Goal: Information Seeking & Learning: Learn about a topic

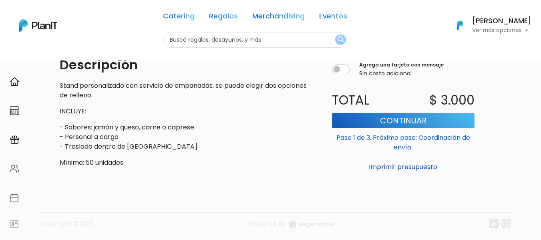
scroll to position [160, 0]
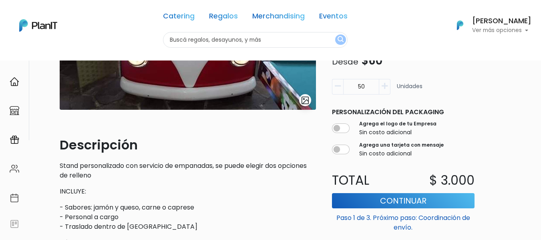
drag, startPoint x: 368, startPoint y: 86, endPoint x: 286, endPoint y: 86, distance: 81.6
click at [301, 86] on div "Catering Foodtrucks slide 1 of 1 Descripción Stand personalizado con servicio d…" at bounding box center [283, 86] width 456 height 335
type input "300"
click at [20, 84] on div at bounding box center [14, 81] width 16 height 16
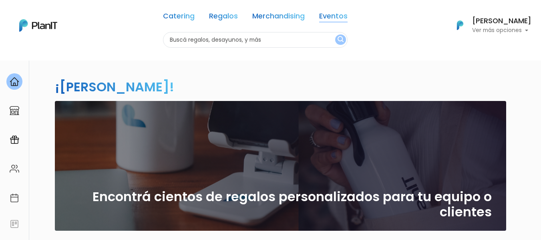
click at [337, 18] on link "Eventos" at bounding box center [333, 18] width 28 height 10
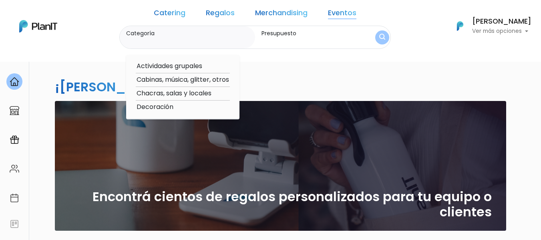
click at [375, 38] on button "submit" at bounding box center [382, 37] width 14 height 14
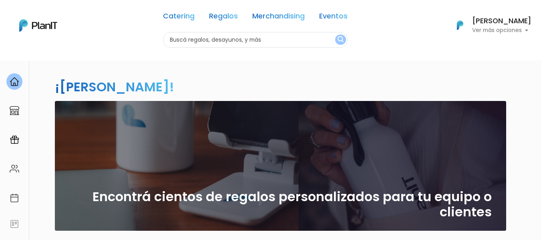
click at [339, 42] on img "submit" at bounding box center [340, 40] width 6 height 8
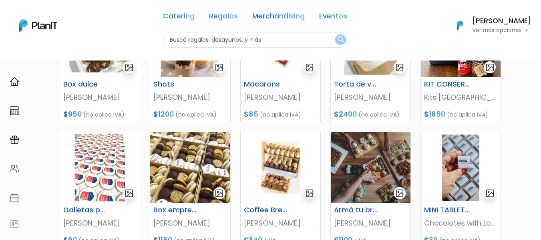
scroll to position [360, 0]
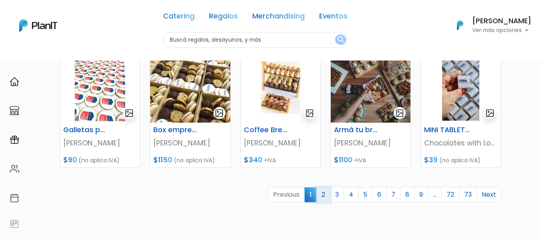
click at [328, 193] on link "2" at bounding box center [323, 194] width 14 height 15
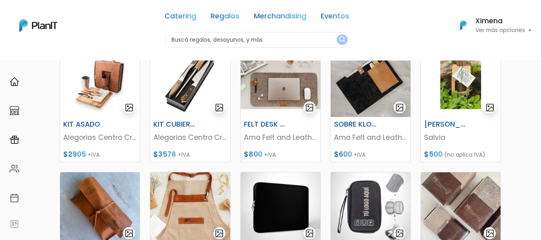
scroll to position [320, 0]
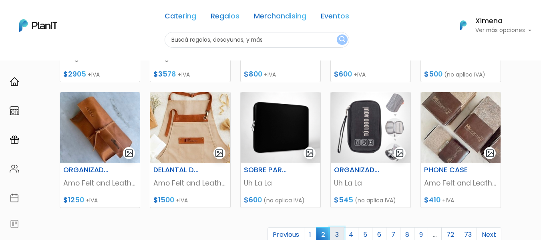
click at [342, 235] on link "3" at bounding box center [337, 234] width 14 height 15
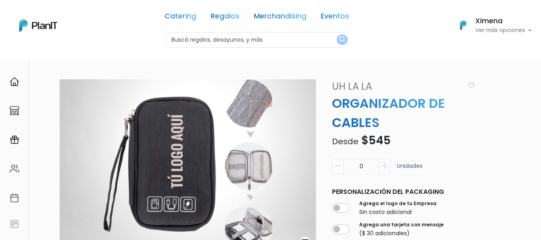
scroll to position [80, 0]
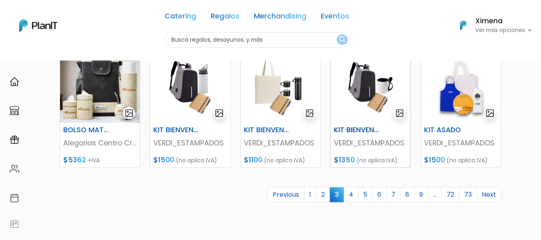
scroll to position [400, 0]
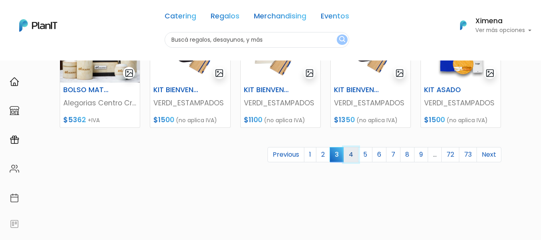
click at [348, 156] on link "4" at bounding box center [350, 154] width 15 height 15
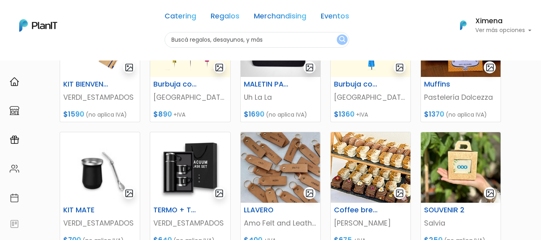
scroll to position [360, 0]
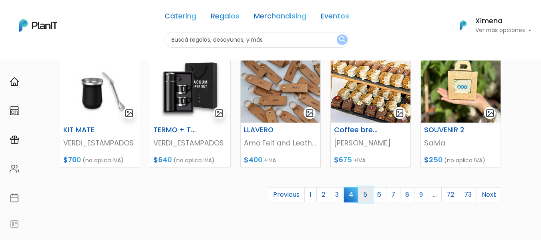
click at [365, 196] on link "5" at bounding box center [365, 194] width 14 height 15
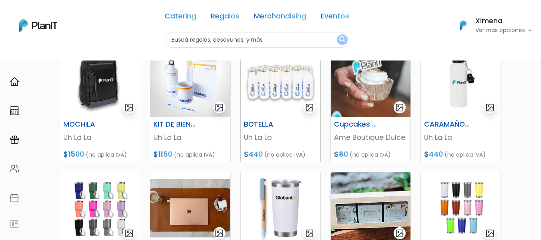
scroll to position [360, 0]
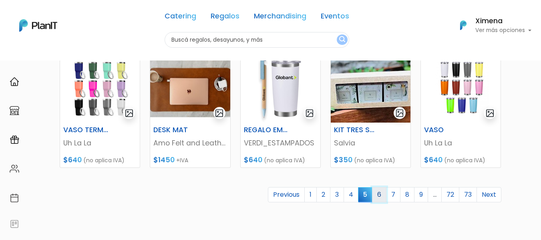
click at [381, 193] on link "6" at bounding box center [379, 194] width 14 height 15
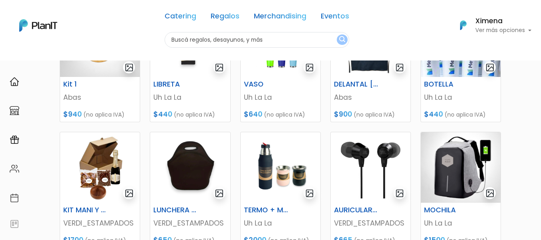
scroll to position [360, 0]
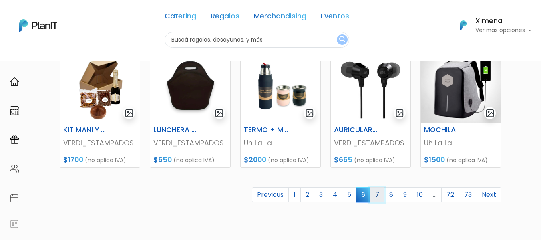
click at [383, 195] on link "7" at bounding box center [377, 194] width 14 height 15
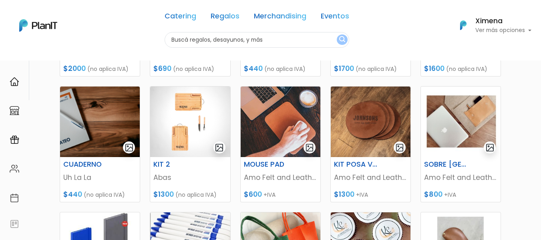
scroll to position [280, 0]
